Goal: Complete application form

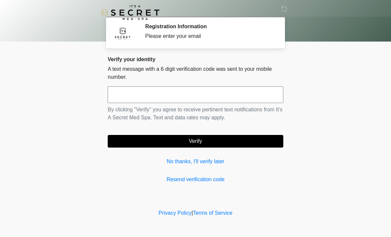
click at [204, 90] on input "text" at bounding box center [196, 94] width 176 height 17
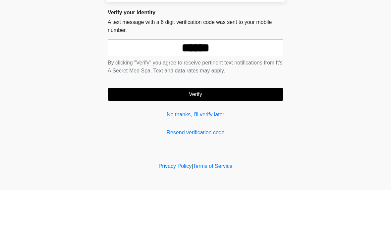
type input "******"
click at [293, 71] on div "‎ ‎ Registration Information Please enter your email Please connect to Wi-Fi no…" at bounding box center [195, 104] width 199 height 194
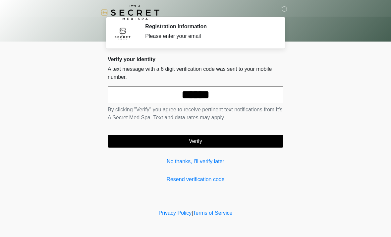
click at [214, 143] on button "Verify" at bounding box center [196, 141] width 176 height 13
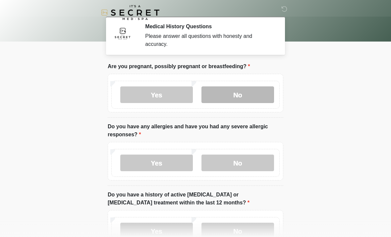
click at [246, 90] on label "No" at bounding box center [238, 94] width 73 height 17
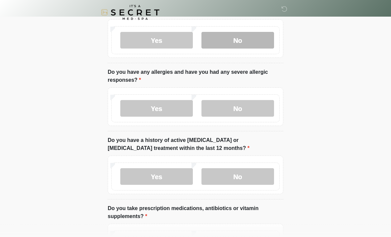
scroll to position [54, 0]
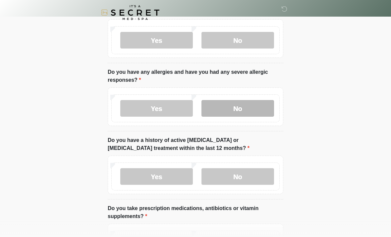
click at [244, 107] on label "No" at bounding box center [238, 108] width 73 height 17
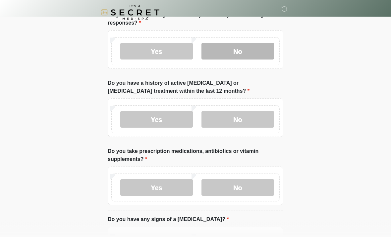
scroll to position [111, 0]
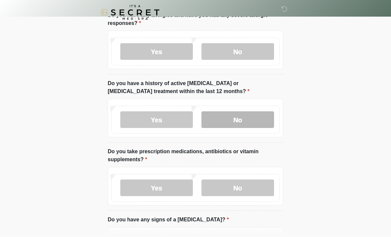
click at [249, 122] on label "No" at bounding box center [238, 119] width 73 height 17
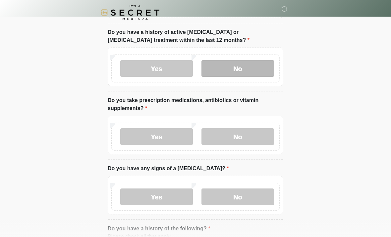
scroll to position [162, 0]
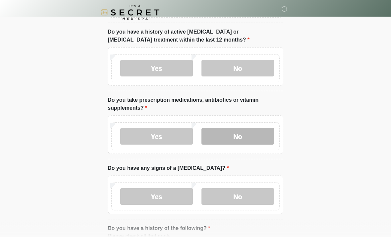
click at [250, 132] on label "No" at bounding box center [238, 136] width 73 height 17
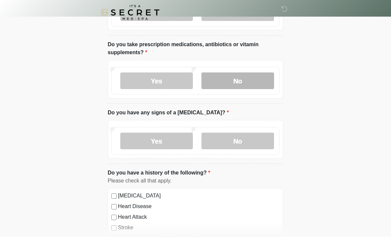
scroll to position [218, 0]
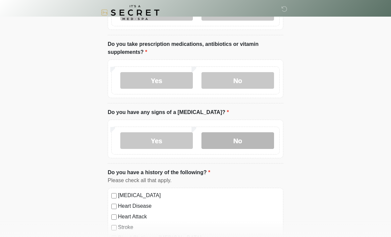
click at [249, 142] on label "No" at bounding box center [238, 140] width 73 height 17
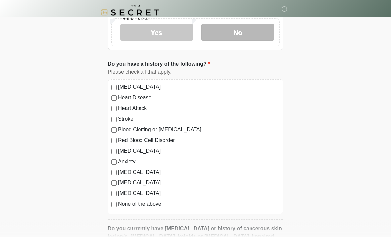
scroll to position [330, 0]
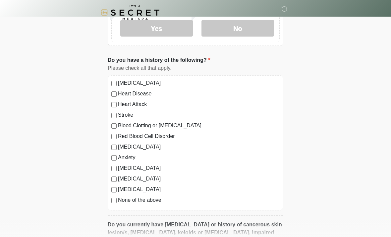
click at [147, 197] on label "None of the above" at bounding box center [199, 200] width 162 height 8
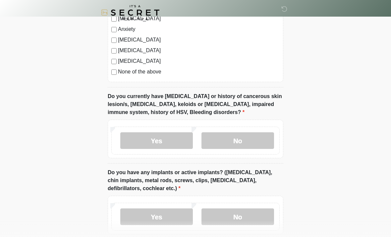
scroll to position [459, 0]
click at [243, 138] on label "No" at bounding box center [238, 140] width 73 height 17
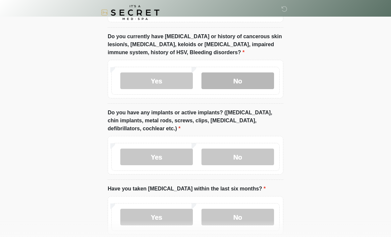
scroll to position [518, 0]
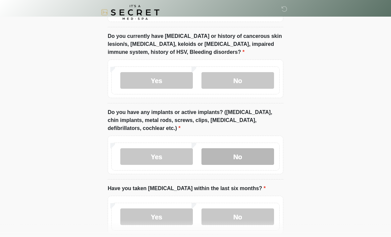
click at [243, 156] on label "No" at bounding box center [238, 156] width 73 height 17
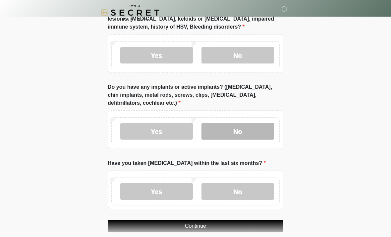
scroll to position [552, 0]
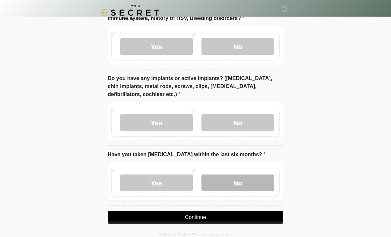
click at [252, 177] on label "No" at bounding box center [238, 182] width 73 height 17
click at [208, 216] on button "Continue" at bounding box center [196, 217] width 176 height 13
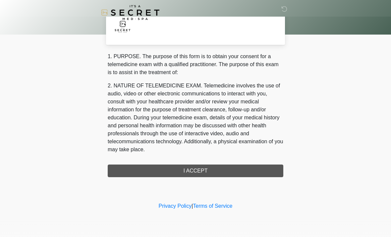
scroll to position [0, 0]
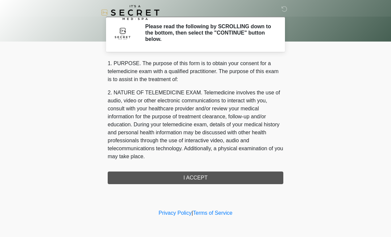
click at [206, 178] on div "1. PURPOSE. The purpose of this form is to obtain your consent for a telemedici…" at bounding box center [196, 121] width 176 height 124
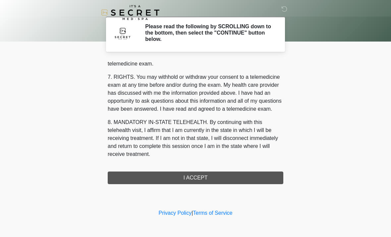
click at [189, 175] on div "1. PURPOSE. The purpose of this form is to obtain your consent for a telemedici…" at bounding box center [196, 121] width 176 height 124
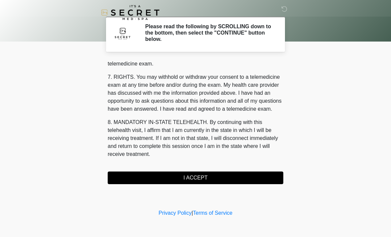
scroll to position [281, 0]
click at [210, 179] on button "I ACCEPT" at bounding box center [196, 177] width 176 height 13
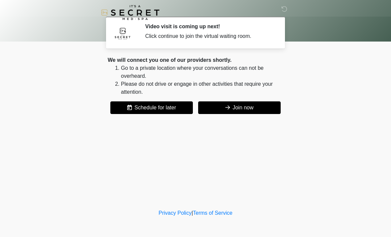
click at [250, 109] on button "Join now" at bounding box center [239, 107] width 83 height 13
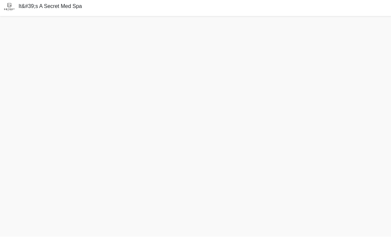
scroll to position [19, 0]
